Goal: Navigation & Orientation: Go to known website

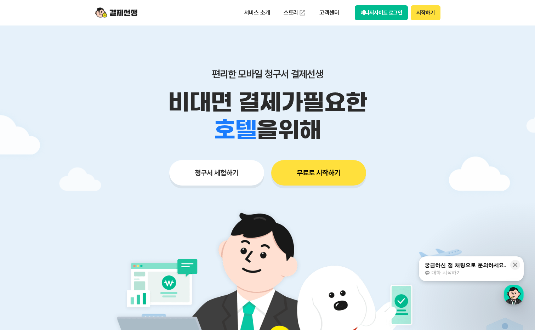
click at [395, 16] on button "매니저사이트 로그인" at bounding box center [381, 12] width 53 height 15
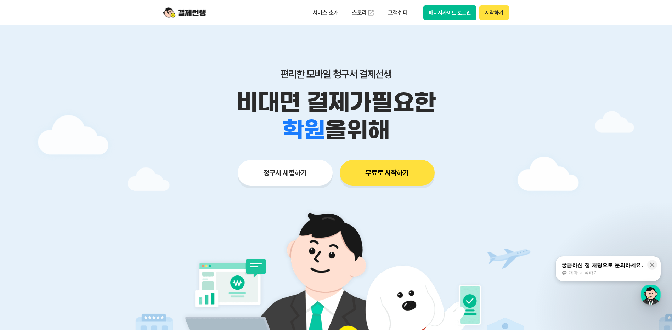
click at [436, 10] on button "매니저사이트 로그인" at bounding box center [449, 12] width 53 height 15
click at [437, 11] on button "매니저사이트 로그인" at bounding box center [449, 12] width 53 height 15
click at [441, 12] on button "매니저사이트 로그인" at bounding box center [449, 12] width 53 height 15
